Goal: Navigation & Orientation: Find specific page/section

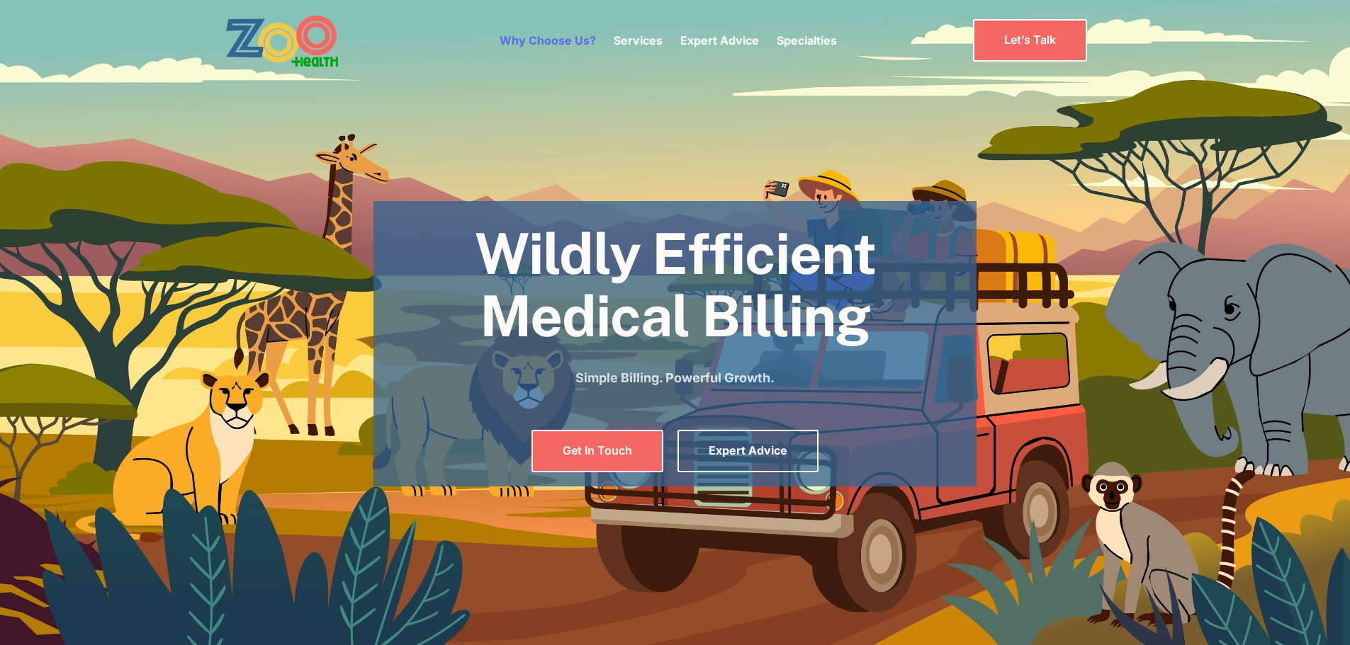
click at [568, 43] on link "Why Choose Us?" at bounding box center [547, 40] width 96 height 14
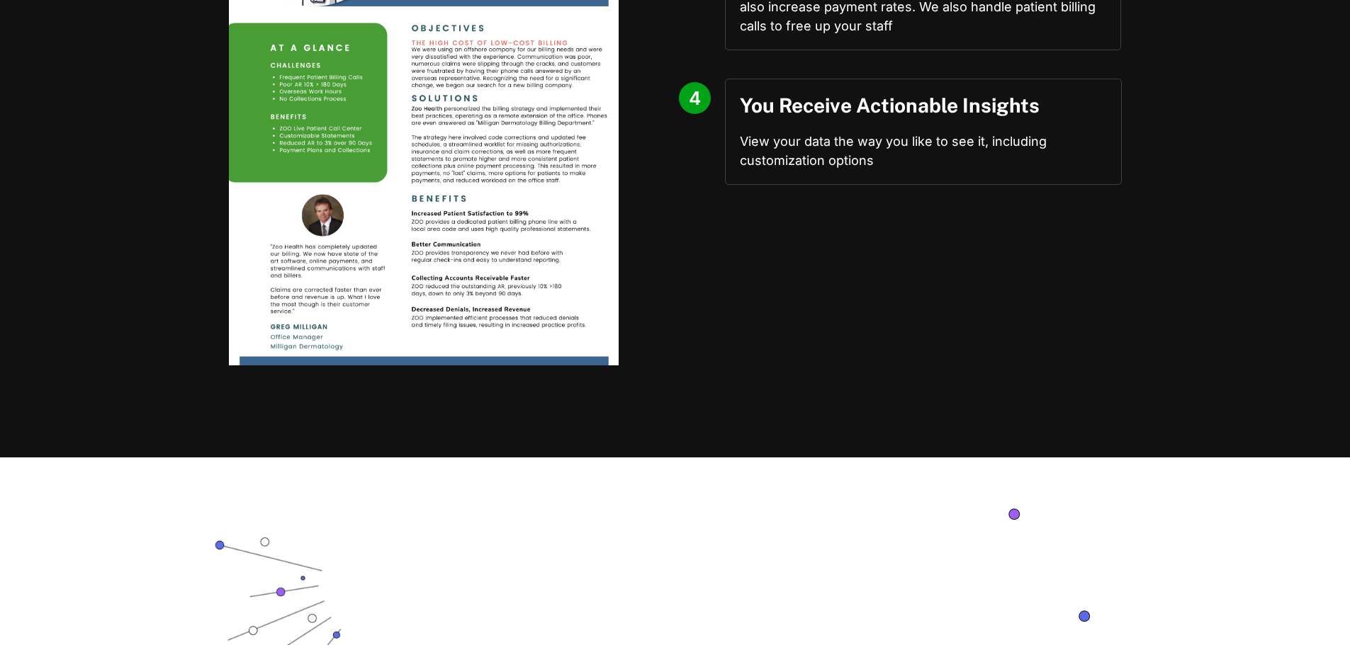
scroll to position [1417, 0]
